Goal: Transaction & Acquisition: Obtain resource

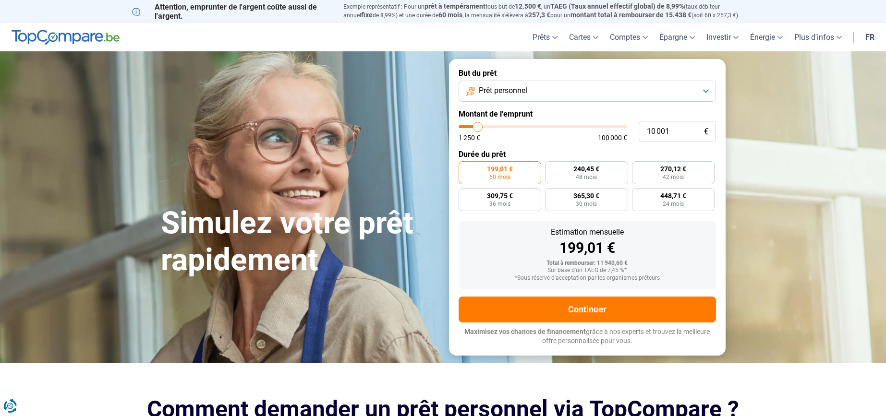
click at [544, 89] on button "Prêt personnel" at bounding box center [587, 91] width 257 height 21
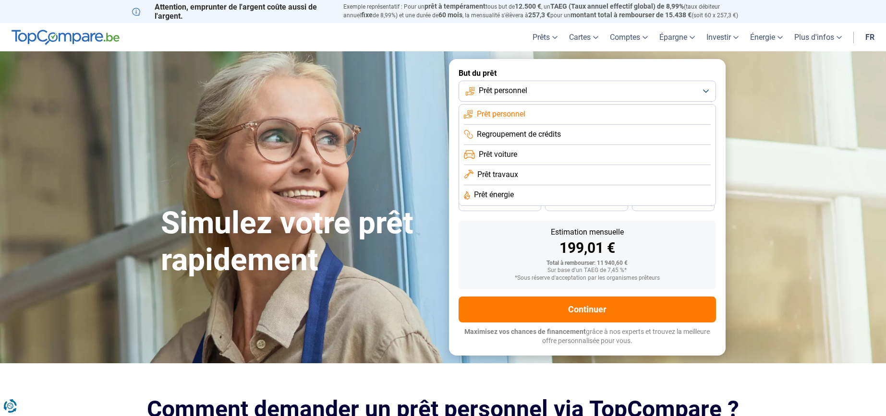
click at [503, 173] on span "Prêt travaux" at bounding box center [497, 174] width 41 height 11
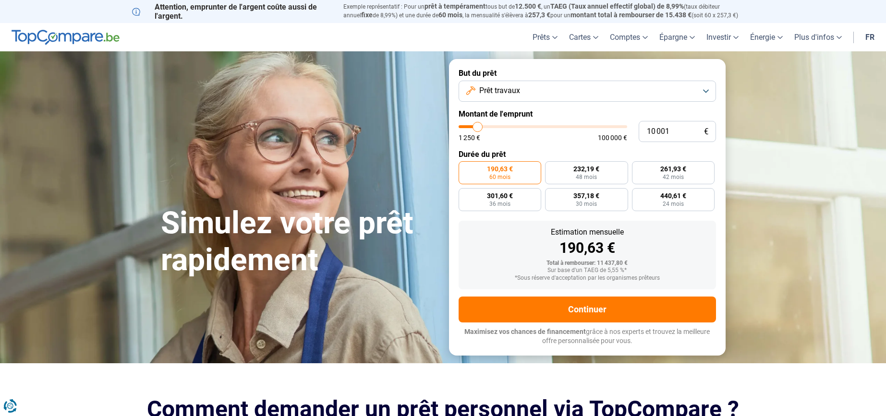
type input "9 750"
type input "9750"
type input "10 000"
type input "10000"
type input "10 250"
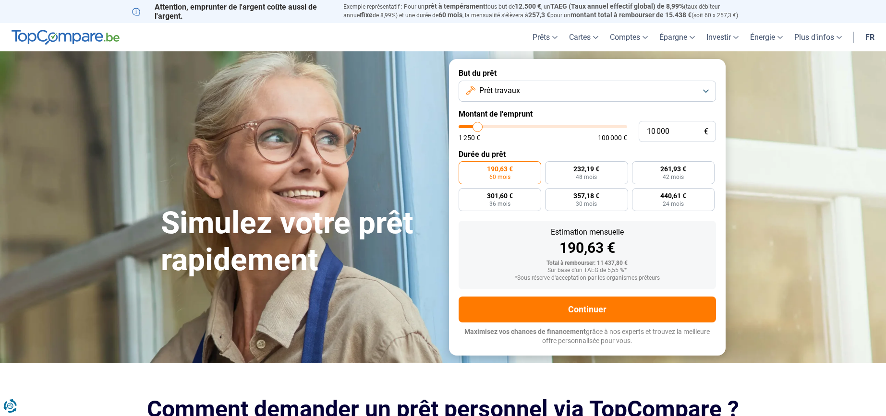
type input "10250"
type input "11 750"
type input "11750"
type input "13 500"
type input "13500"
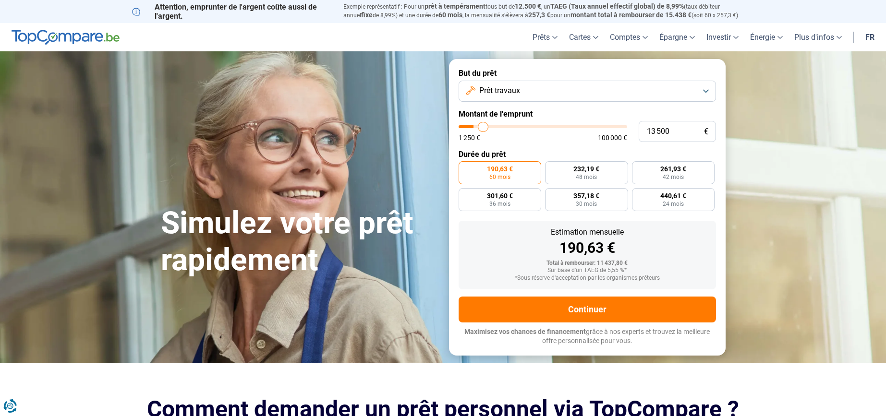
type input "17 000"
type input "17000"
type input "19 000"
type input "19000"
type input "23 750"
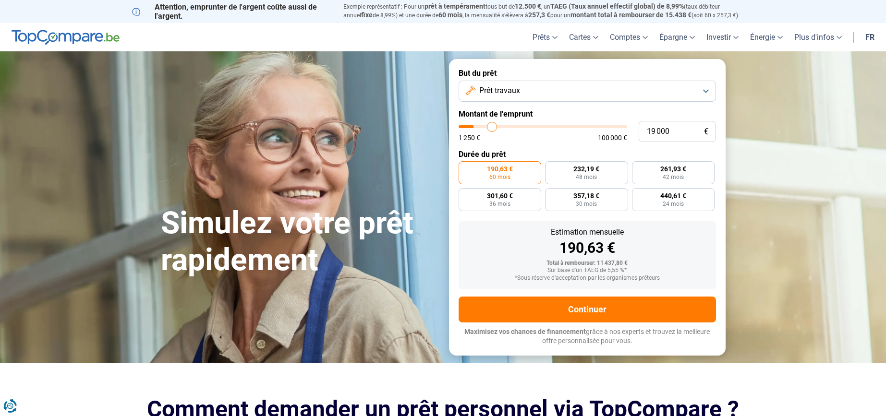
type input "23750"
type input "30 250"
type input "30250"
type input "37 000"
type input "37000"
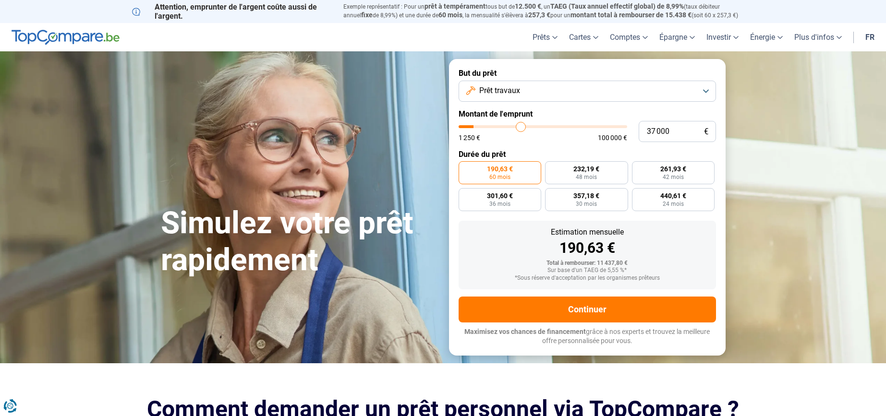
type input "44 250"
type input "44250"
type input "49 750"
type input "49750"
type input "57 000"
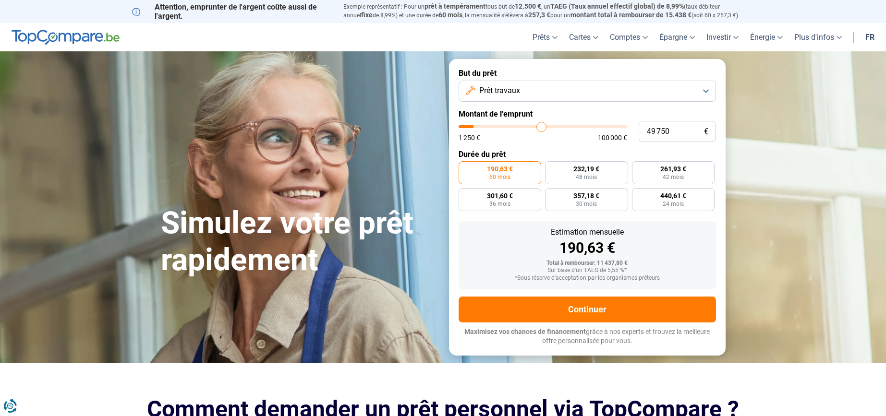
type input "57000"
type input "64 500"
type input "64500"
type input "70 250"
type input "70250"
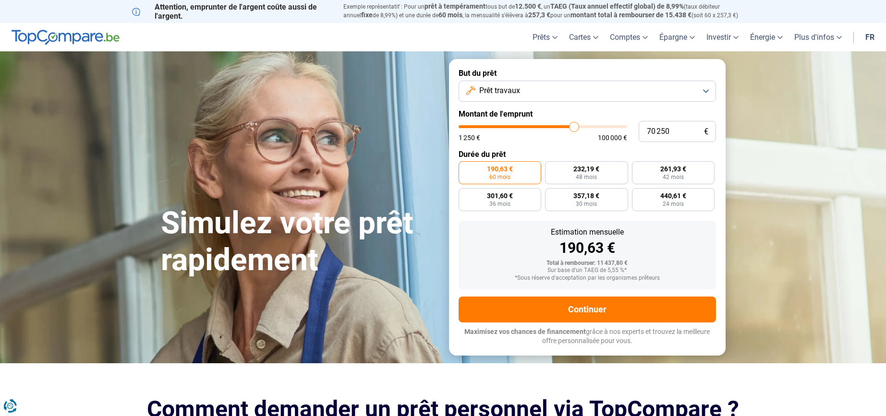
type input "74 000"
type input "74000"
type input "77 000"
type input "77000"
type input "80 250"
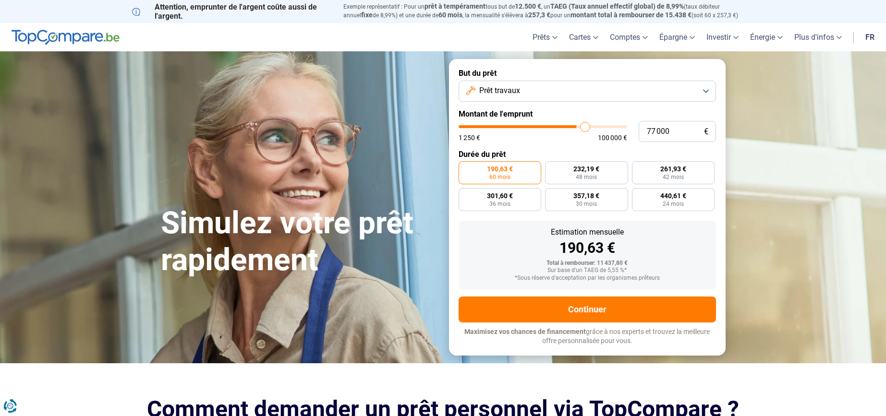
type input "80250"
type input "82 500"
type input "82500"
type input "83 500"
type input "83500"
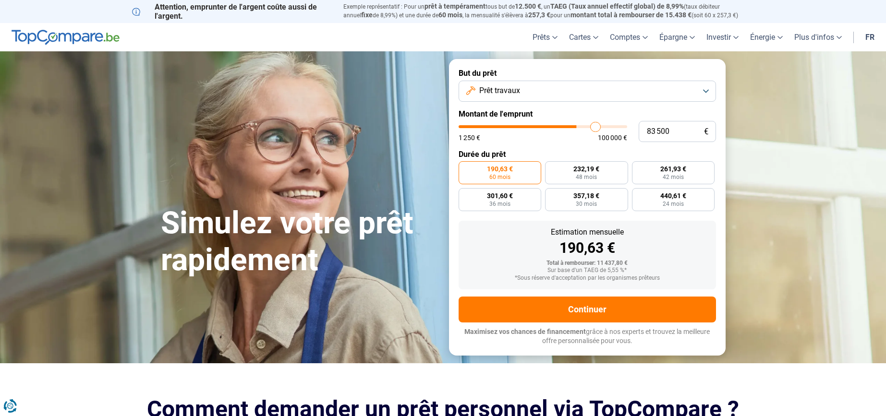
type input "85 000"
type input "85000"
type input "86 500"
type input "86500"
type input "88 000"
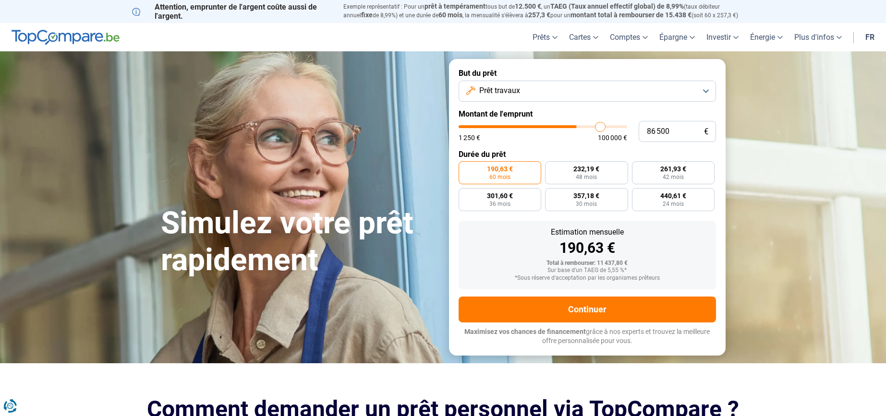
type input "88000"
type input "89 250"
type input "89250"
type input "90 750"
type input "90750"
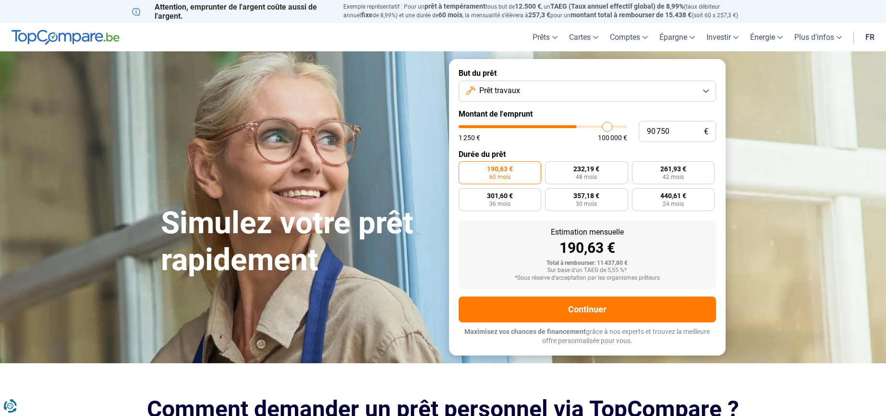
type input "92 000"
type input "92000"
type input "93 500"
type input "93500"
type input "94 500"
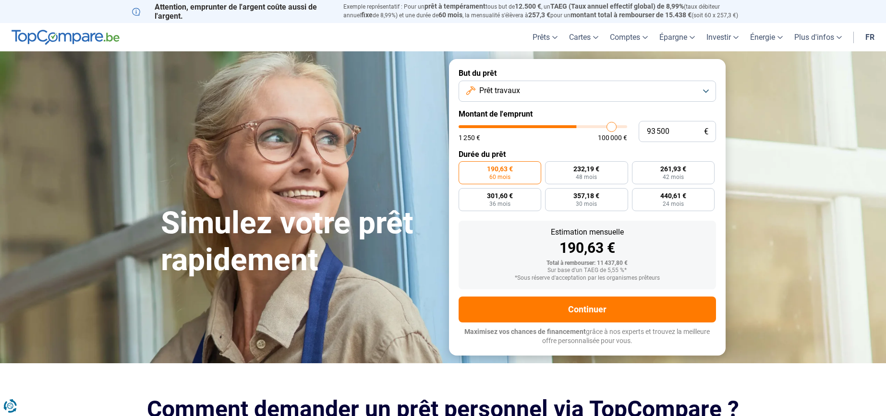
type input "94500"
type input "95 750"
type input "95750"
type input "96 000"
type input "96000"
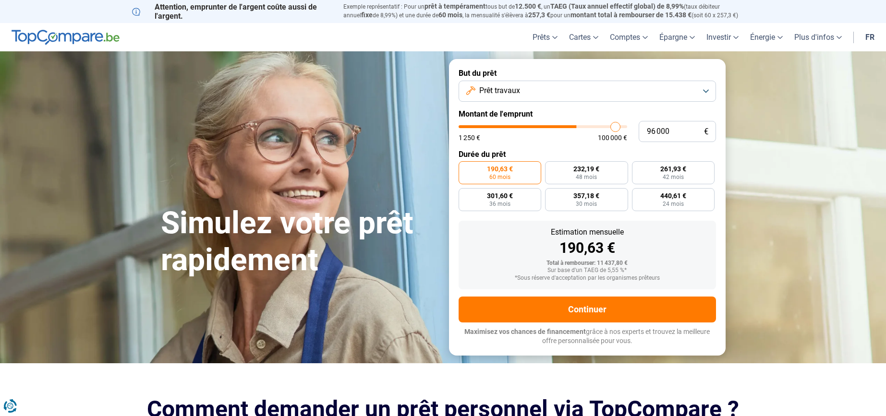
type input "96 750"
type input "96750"
type input "97 000"
type input "97000"
type input "97 500"
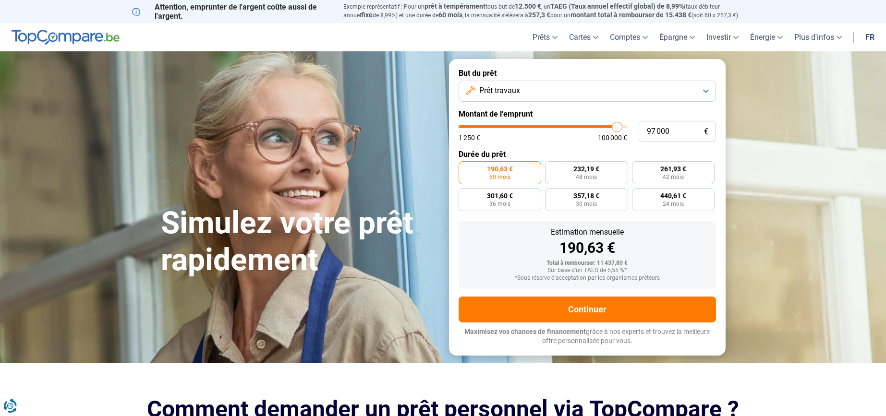
type input "97500"
type input "97 750"
type input "97750"
type input "98 500"
type input "98500"
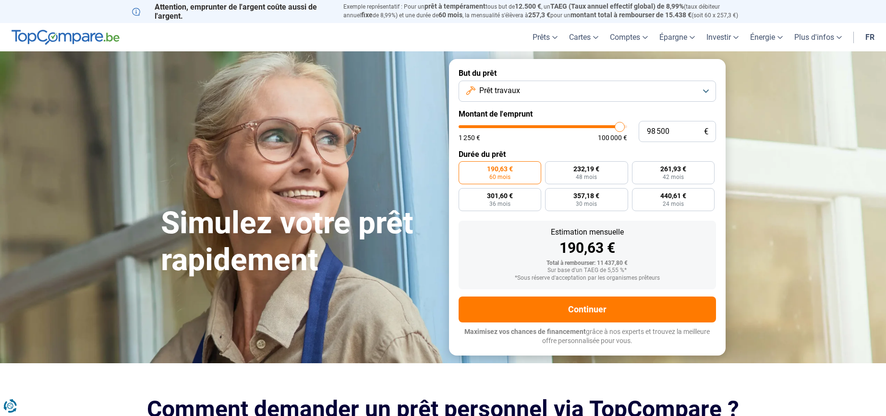
type input "99 000"
type input "99000"
type input "100 000"
drag, startPoint x: 477, startPoint y: 126, endPoint x: 638, endPoint y: 133, distance: 160.5
type input "100000"
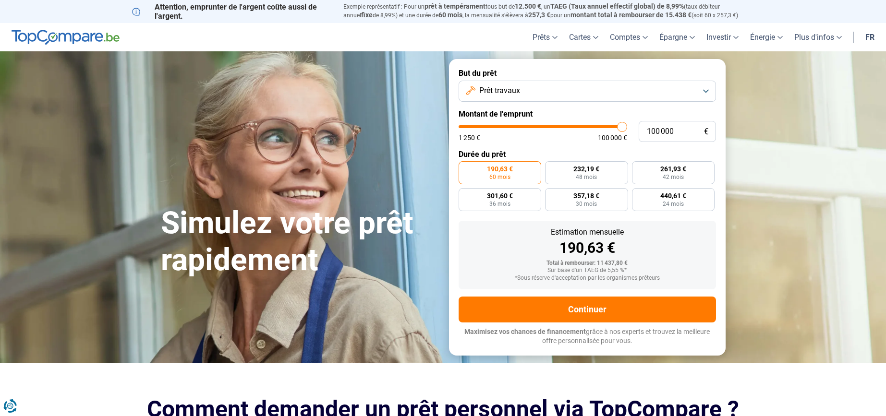
click at [638, 133] on div "100 000 € 1 250 € 100 000 €" at bounding box center [587, 131] width 257 height 21
radio input "false"
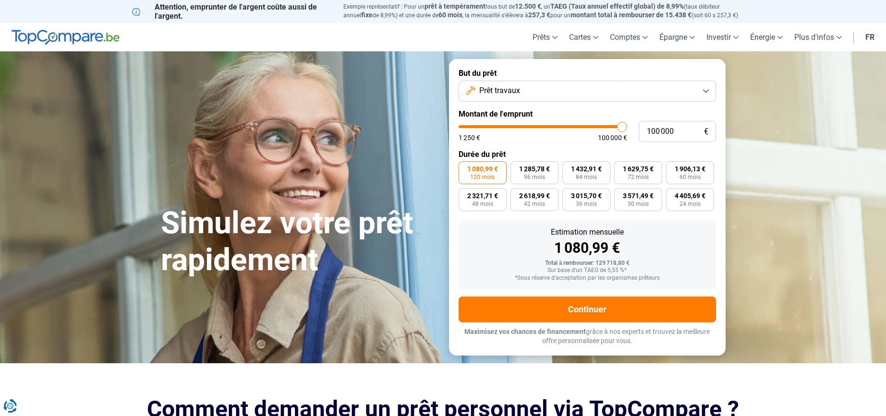
click at [556, 96] on button "Prêt travaux" at bounding box center [587, 91] width 257 height 21
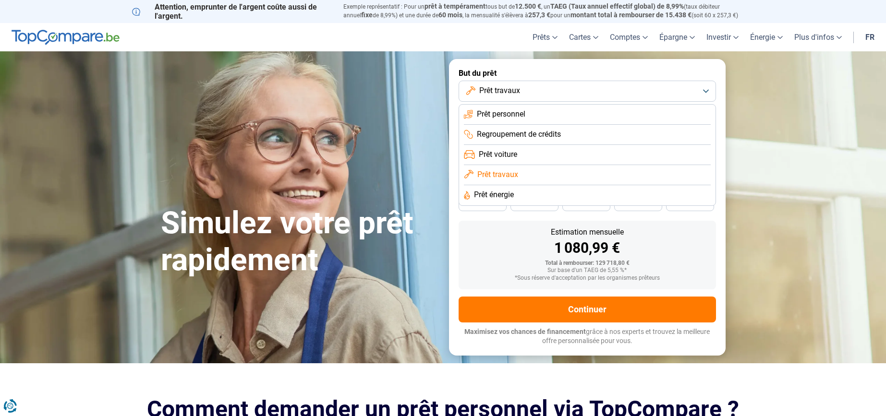
click at [498, 196] on span "Prêt énergie" at bounding box center [494, 195] width 40 height 11
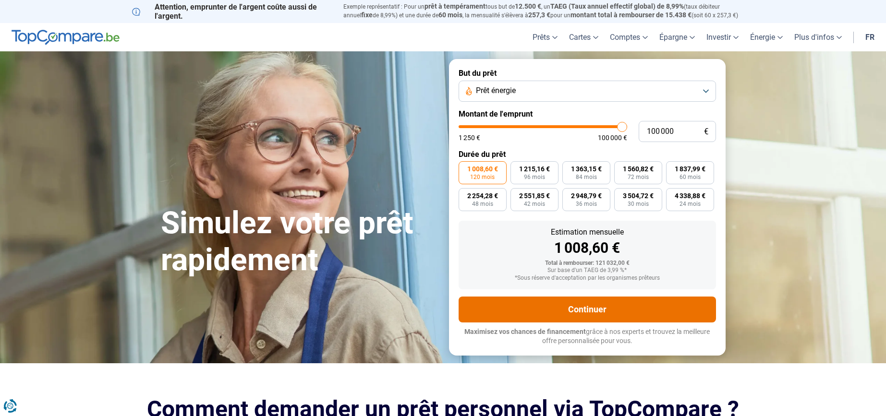
click at [574, 305] on button "Continuer" at bounding box center [587, 310] width 257 height 26
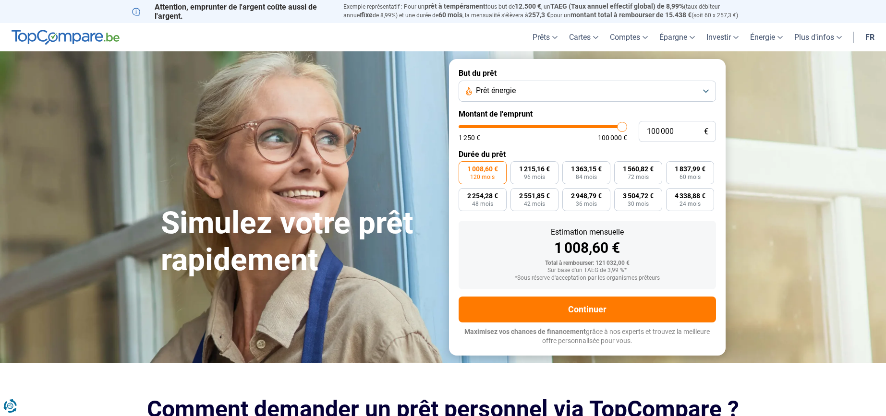
click at [548, 94] on button "Prêt énergie" at bounding box center [587, 91] width 257 height 21
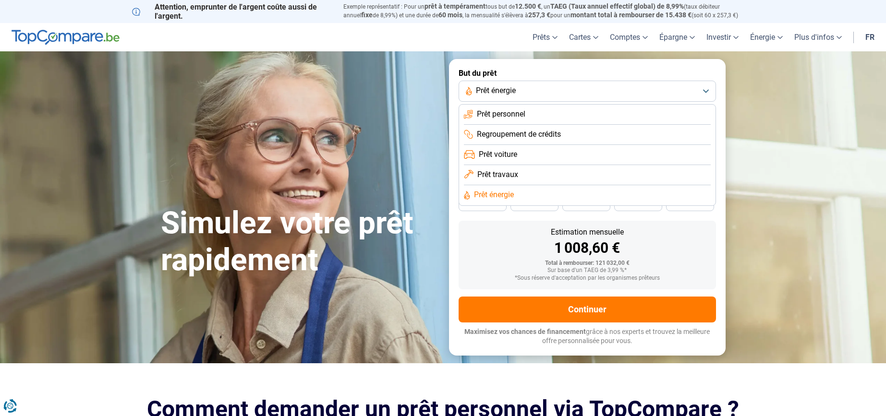
click at [492, 173] on span "Prêt travaux" at bounding box center [497, 174] width 41 height 11
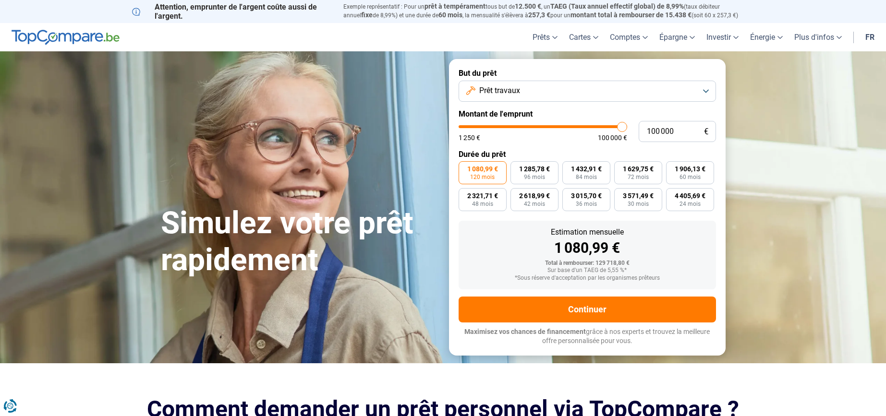
drag, startPoint x: 527, startPoint y: 92, endPoint x: 522, endPoint y: 101, distance: 10.3
click at [527, 92] on button "Prêt travaux" at bounding box center [587, 91] width 257 height 21
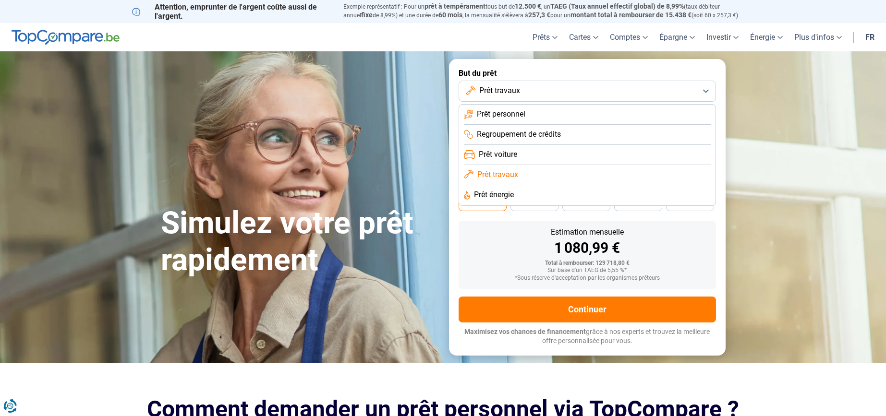
click at [499, 196] on span "Prêt énergie" at bounding box center [494, 195] width 40 height 11
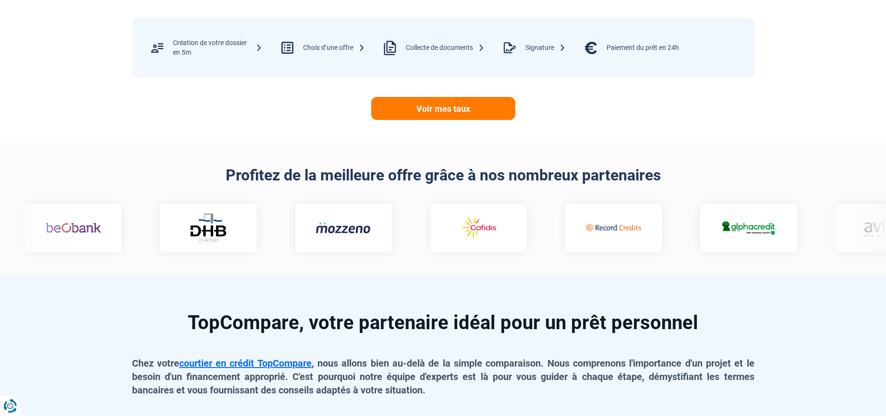
scroll to position [310, 0]
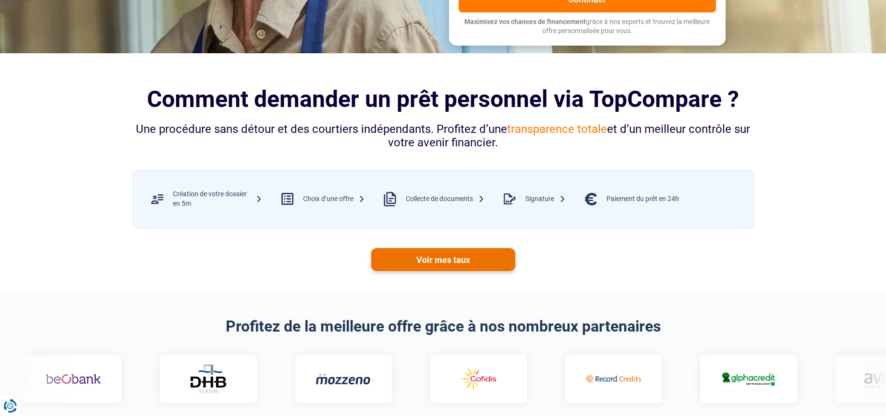
click at [466, 254] on link "Voir mes taux" at bounding box center [443, 259] width 144 height 23
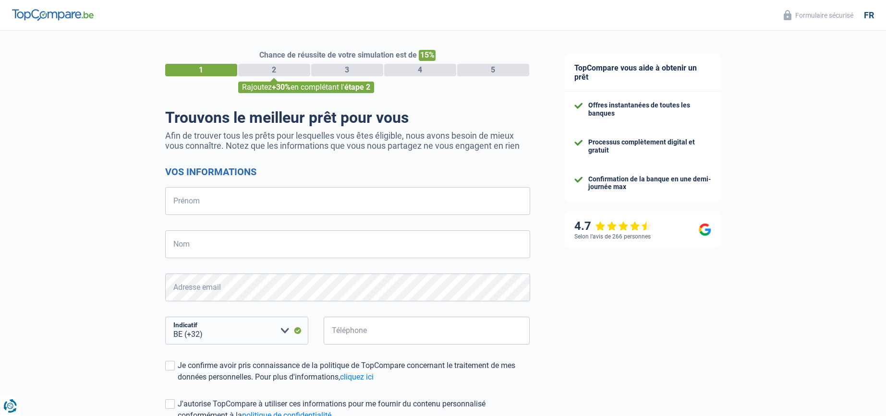
select select "32"
